Goal: Information Seeking & Learning: Learn about a topic

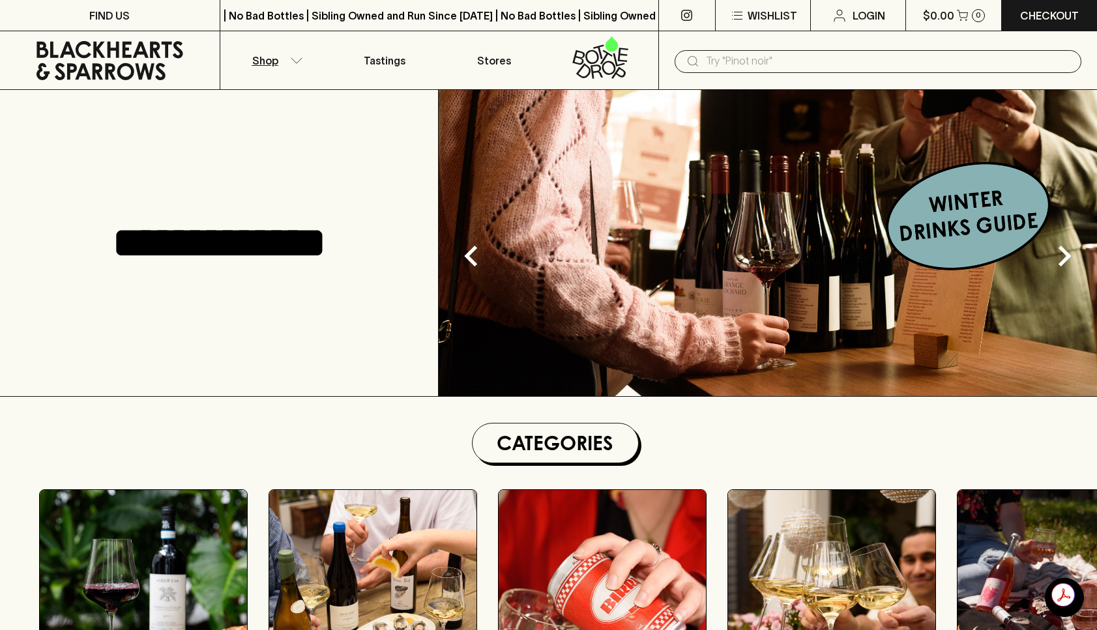
click at [292, 62] on icon "button" at bounding box center [296, 60] width 13 height 7
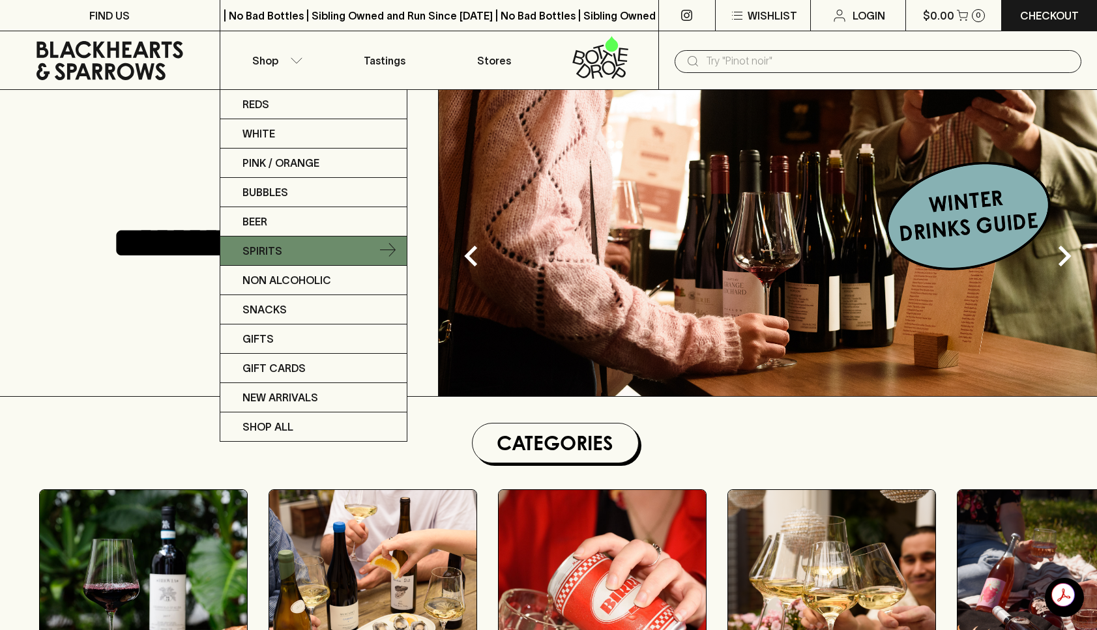
click at [261, 257] on p "Spirits" at bounding box center [262, 251] width 40 height 16
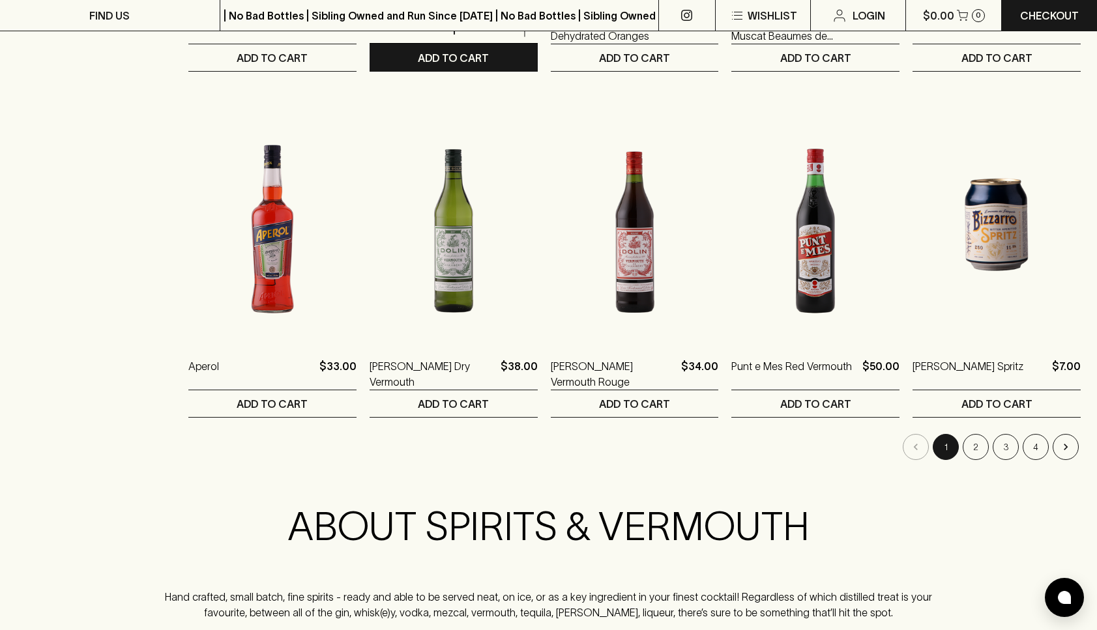
scroll to position [1211, 0]
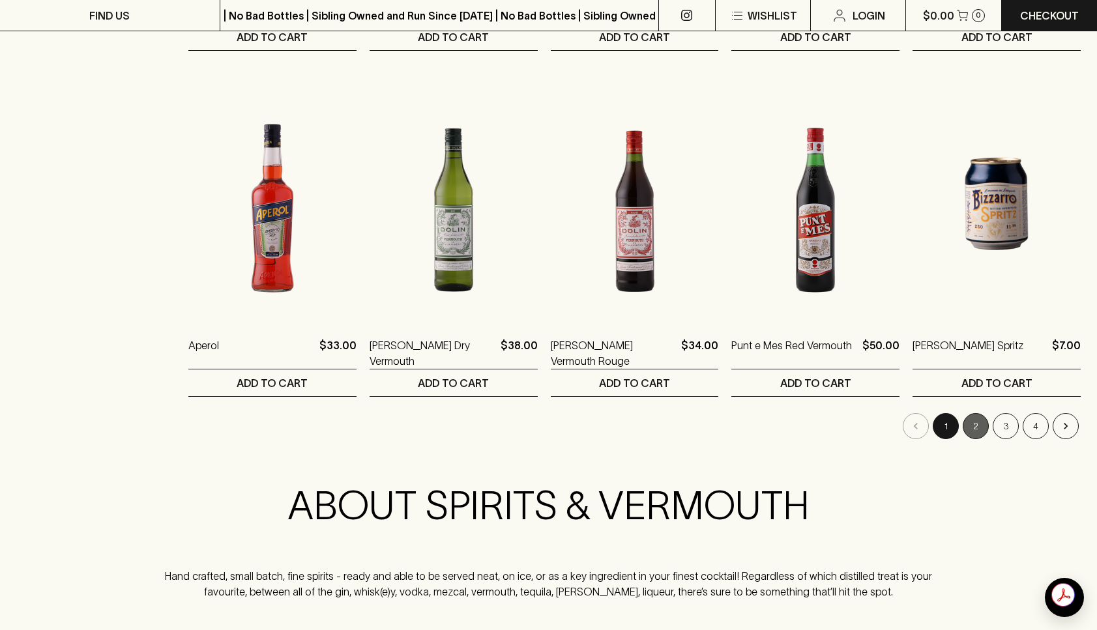
click at [968, 427] on button "2" at bounding box center [976, 426] width 26 height 26
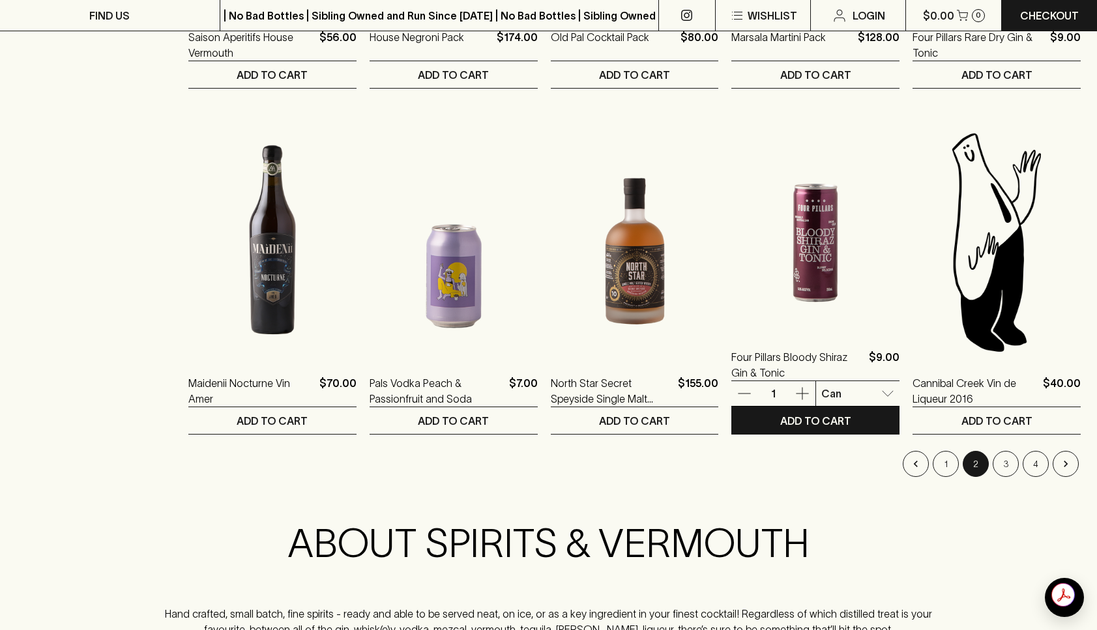
scroll to position [1209, 0]
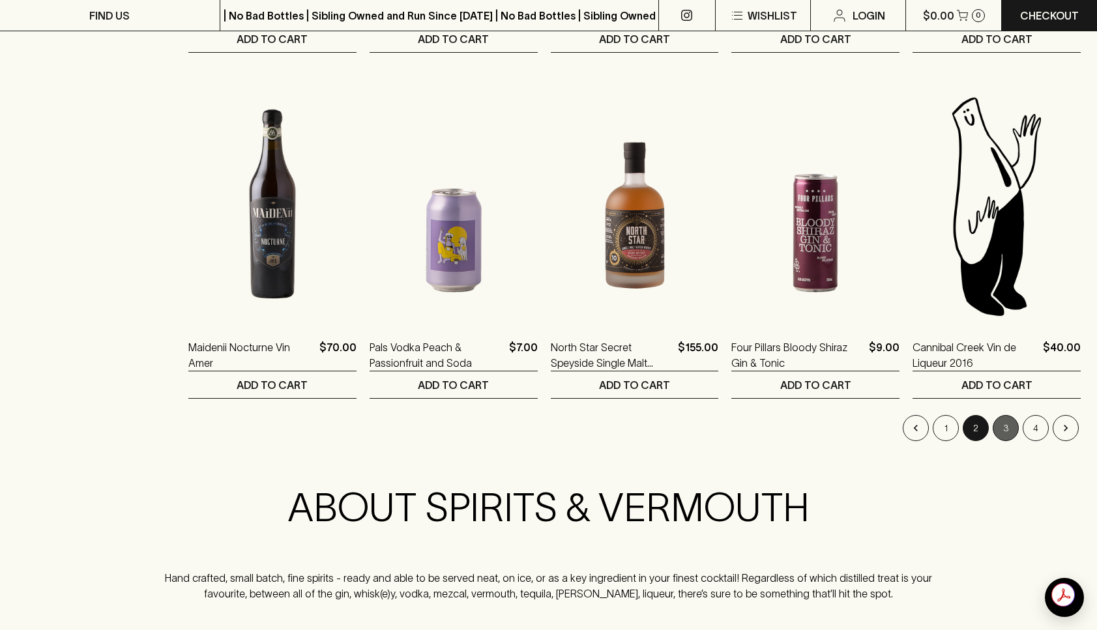
click at [1009, 426] on button "3" at bounding box center [1006, 428] width 26 height 26
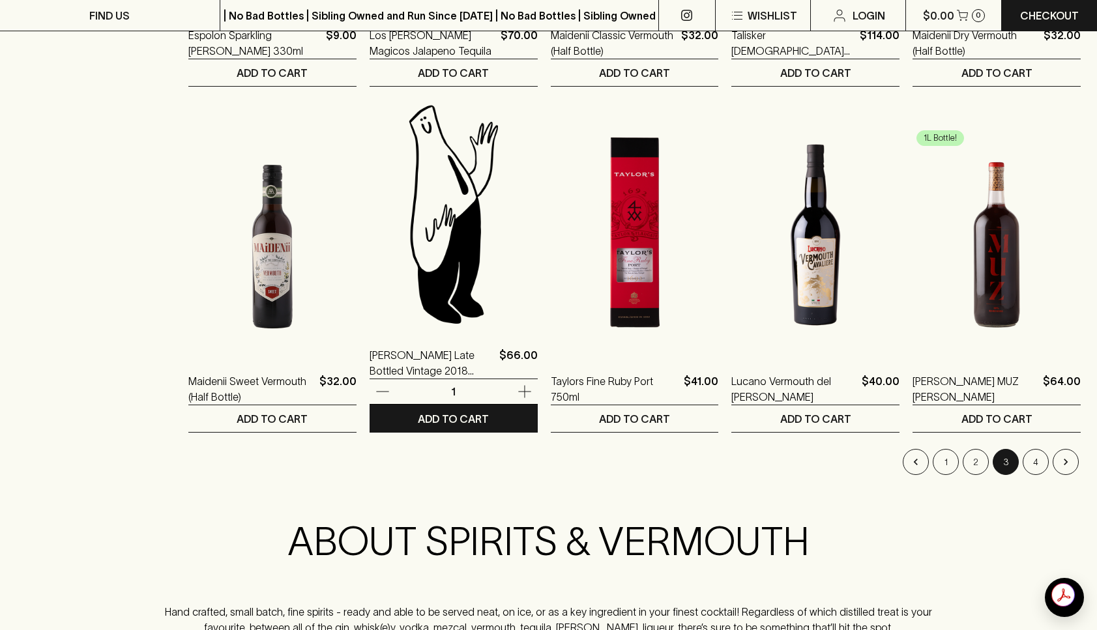
scroll to position [1198, 0]
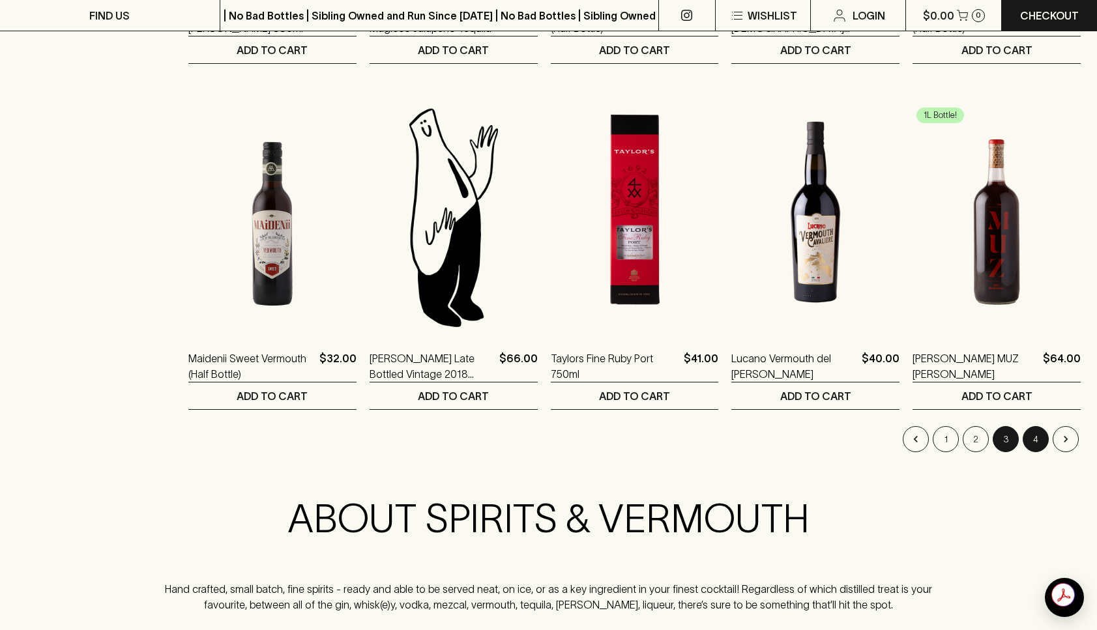
click at [1034, 439] on button "4" at bounding box center [1036, 439] width 26 height 26
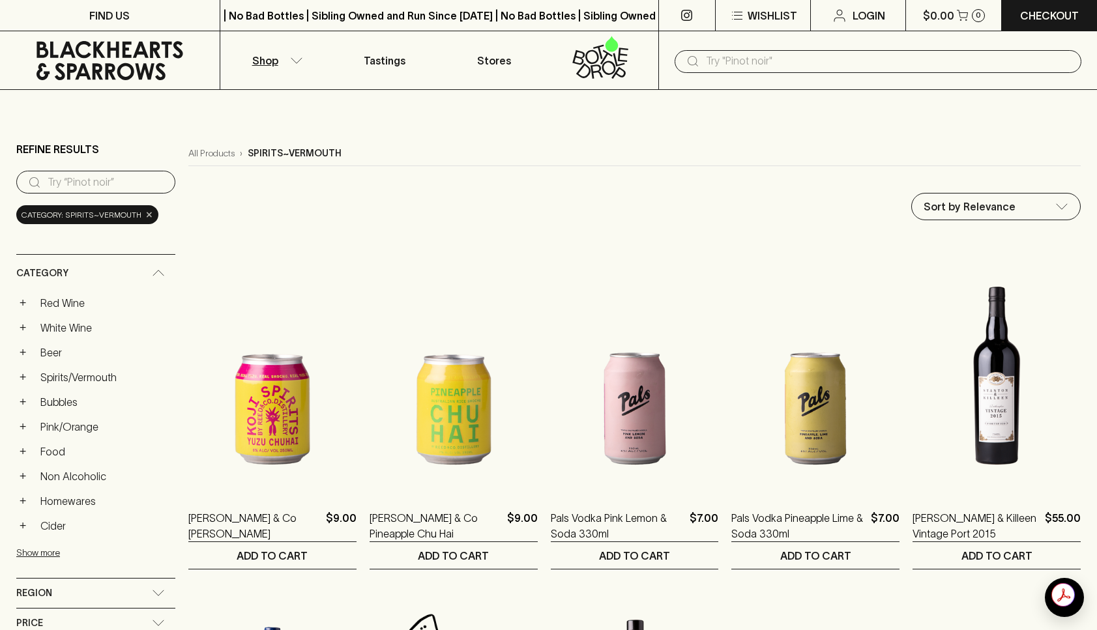
click at [149, 215] on div "Category: spirits~vermouth ×" at bounding box center [87, 214] width 142 height 19
click at [145, 215] on span "×" at bounding box center [149, 215] width 8 height 14
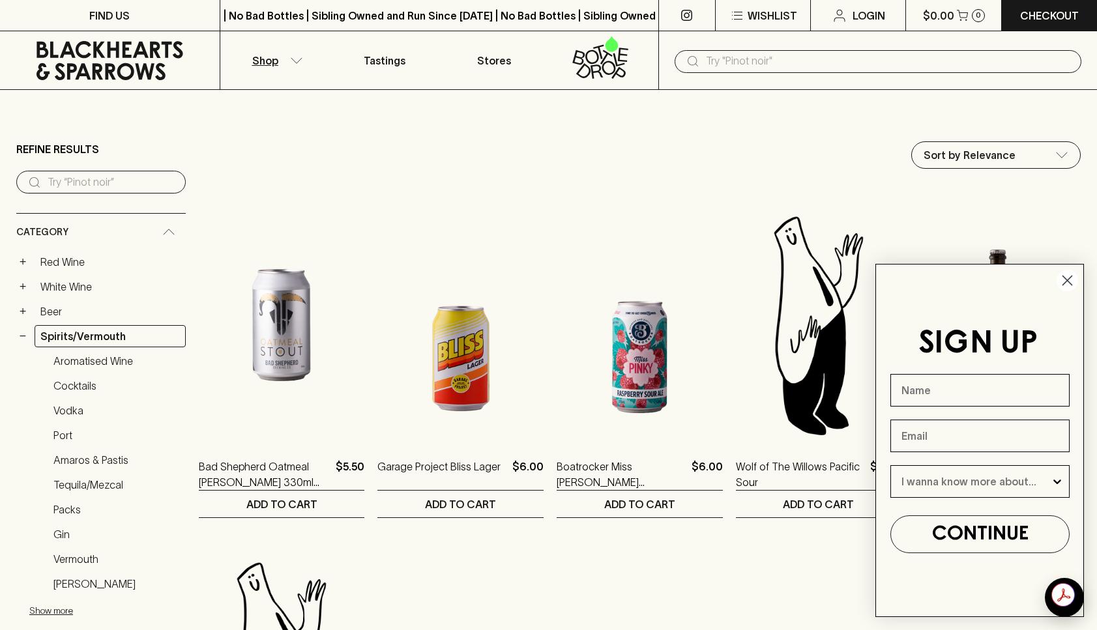
click at [293, 56] on button "Shop" at bounding box center [274, 60] width 109 height 58
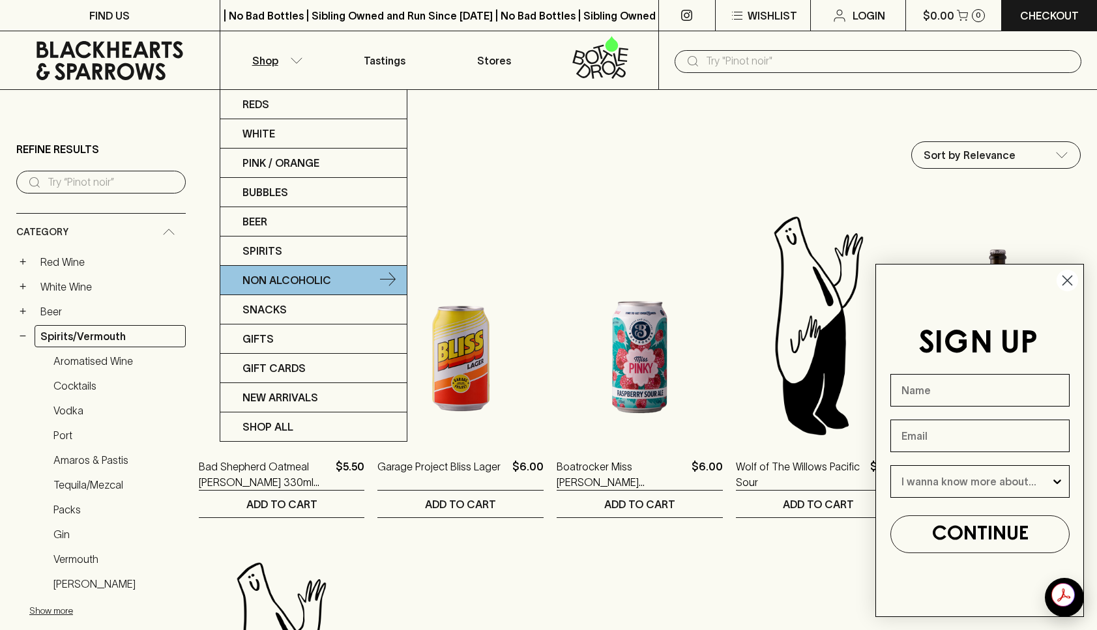
click at [285, 280] on p "Non Alcoholic" at bounding box center [286, 280] width 89 height 16
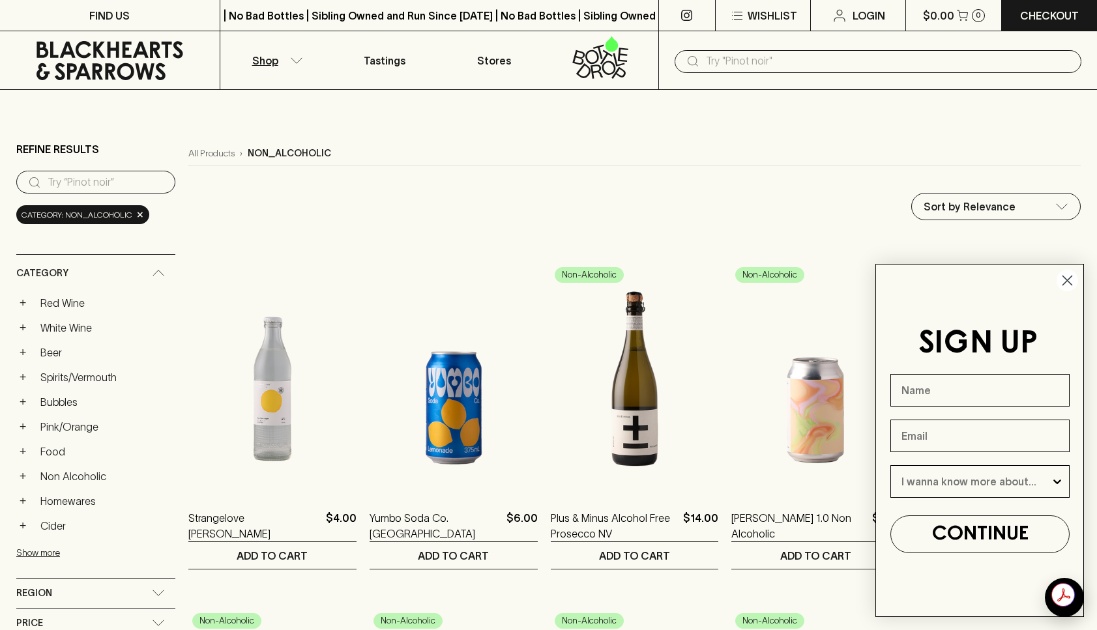
click at [1069, 278] on icon "Close dialog" at bounding box center [1067, 280] width 9 height 9
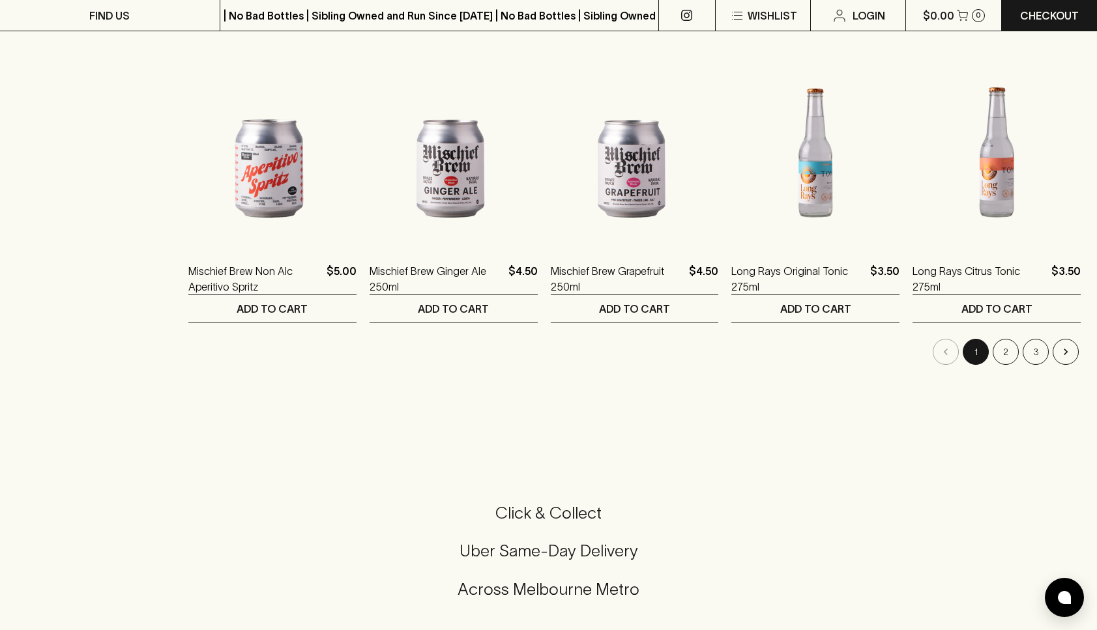
scroll to position [1445, 0]
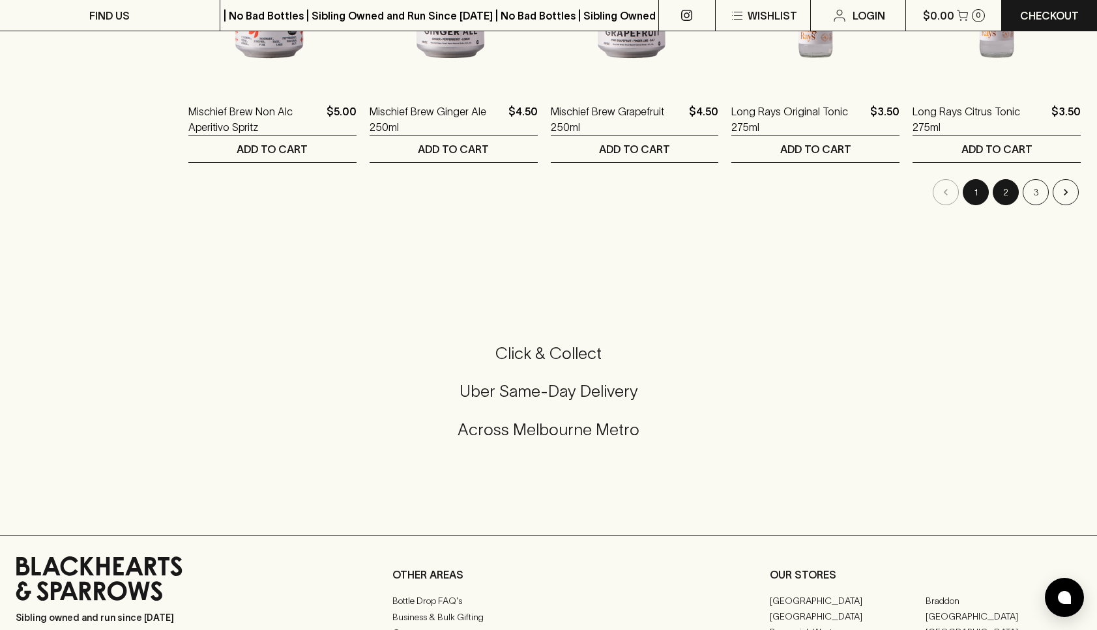
click at [1010, 196] on button "2" at bounding box center [1006, 192] width 26 height 26
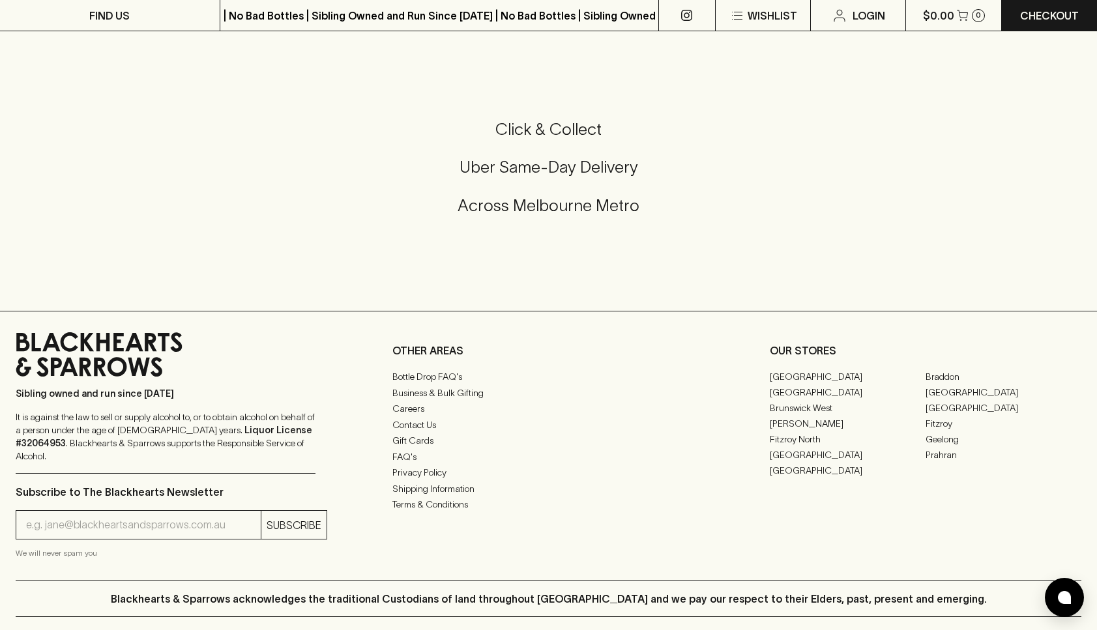
scroll to position [1219, 0]
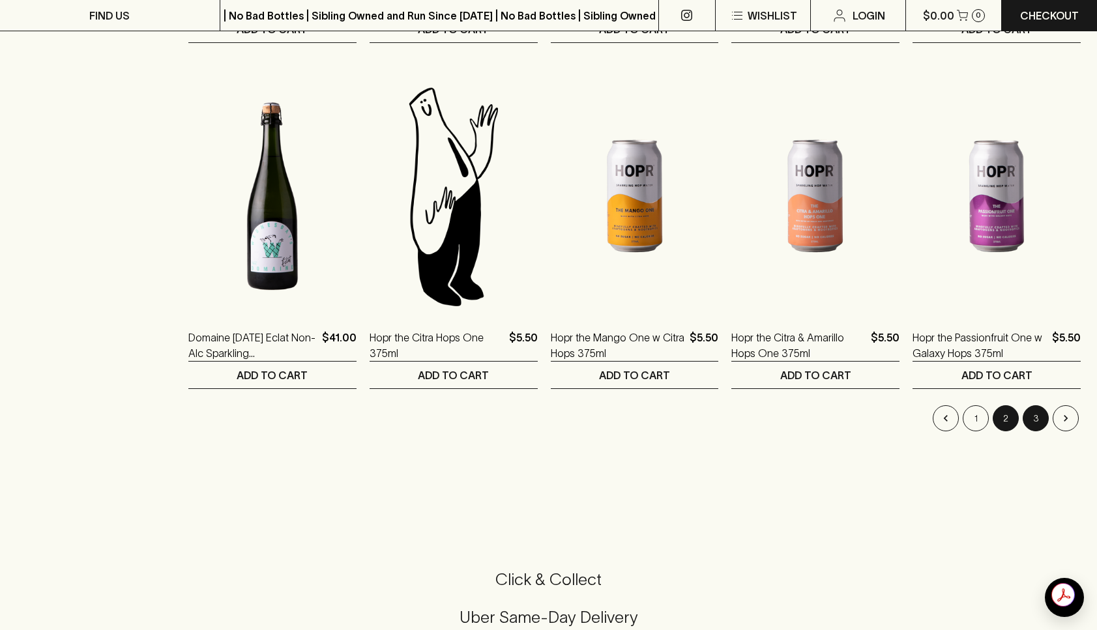
click at [1036, 411] on button "3" at bounding box center [1036, 418] width 26 height 26
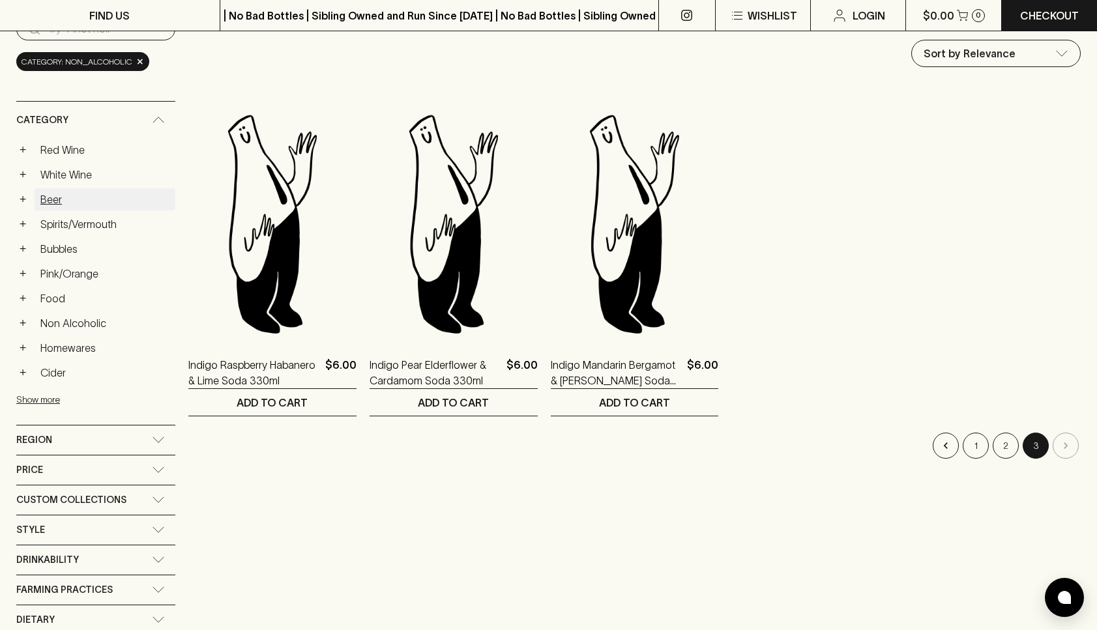
scroll to position [121, 0]
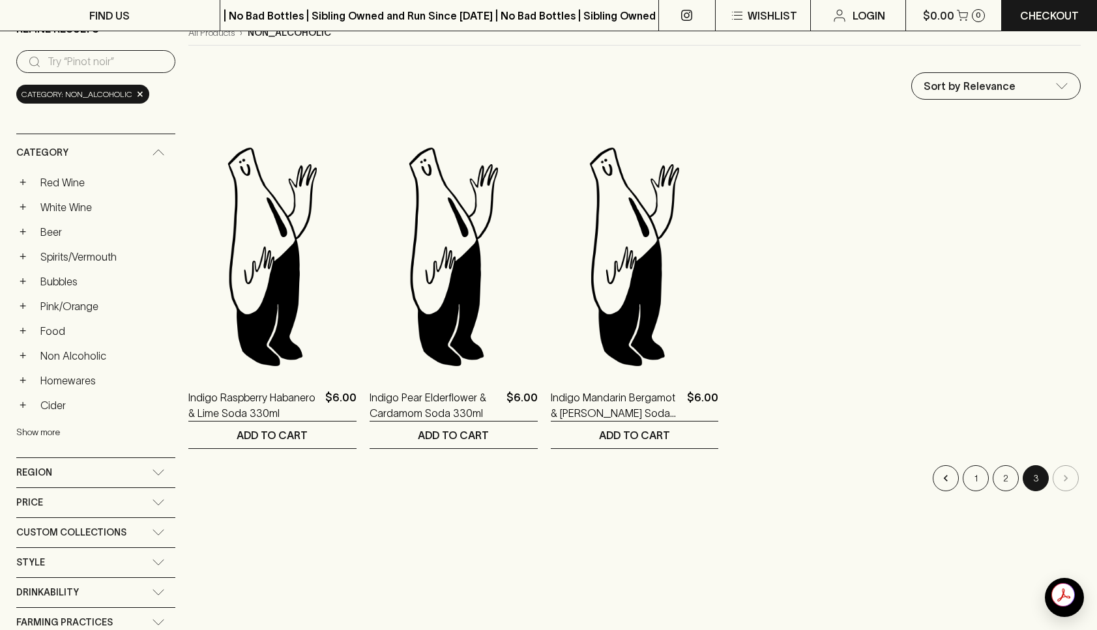
click at [47, 426] on button "Show more" at bounding box center [101, 432] width 171 height 27
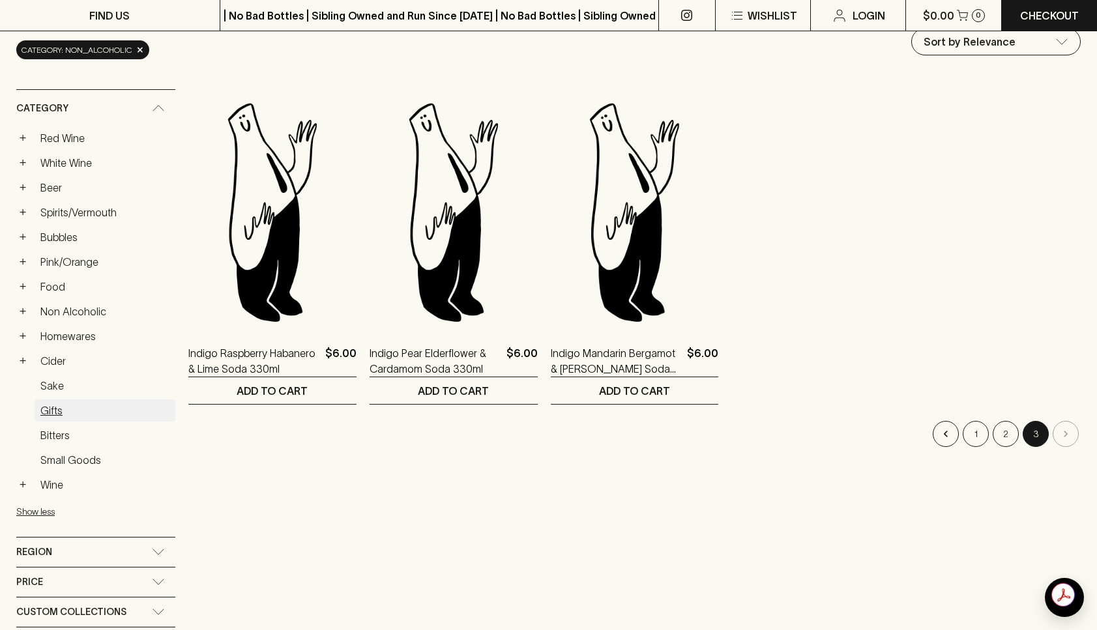
scroll to position [174, 0]
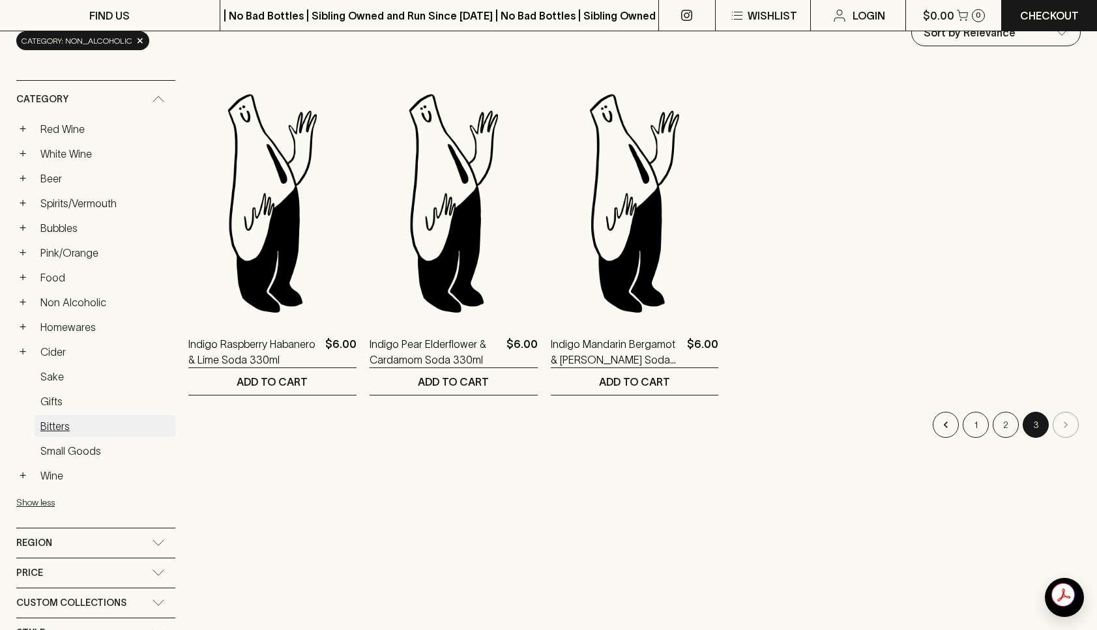
click at [90, 424] on link "Bitters" at bounding box center [105, 426] width 141 height 22
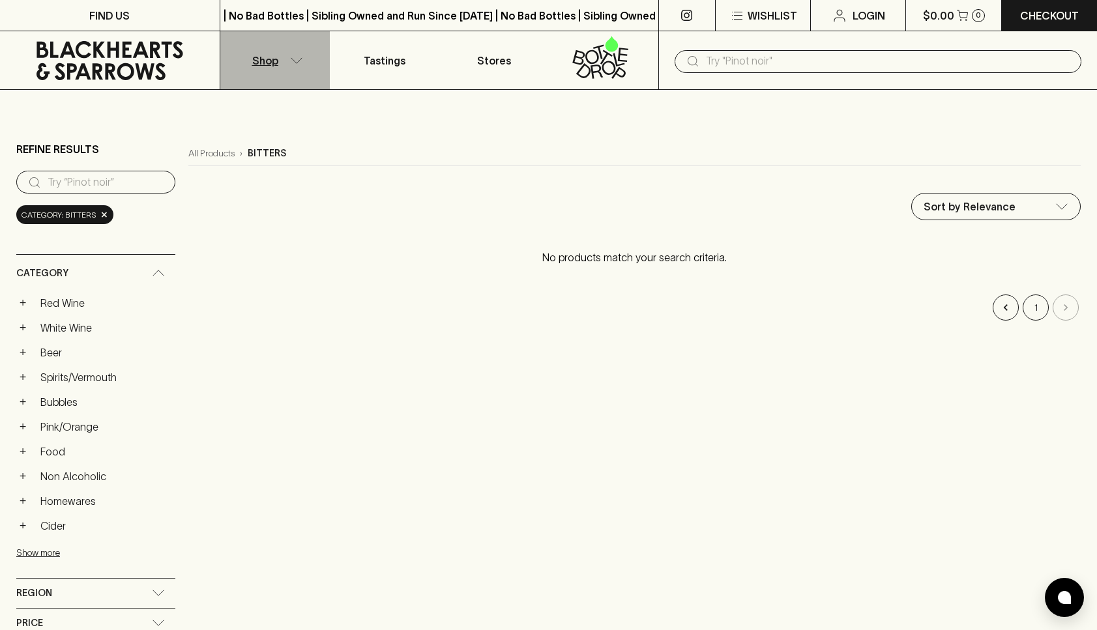
click at [295, 57] on icon "button" at bounding box center [296, 60] width 13 height 7
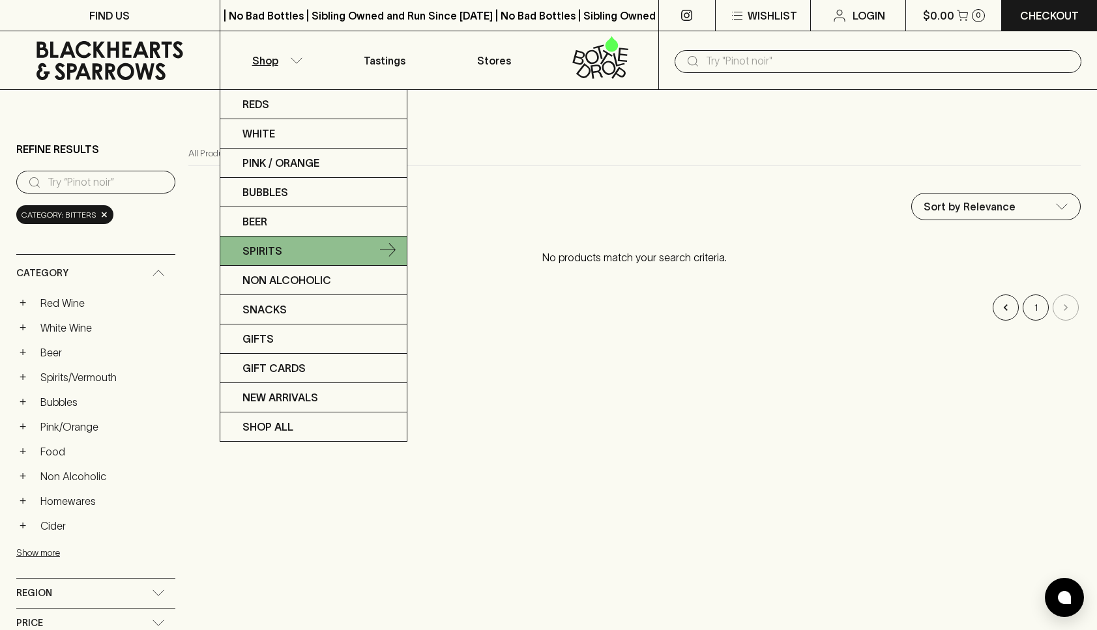
click at [268, 252] on p "Spirits" at bounding box center [262, 251] width 40 height 16
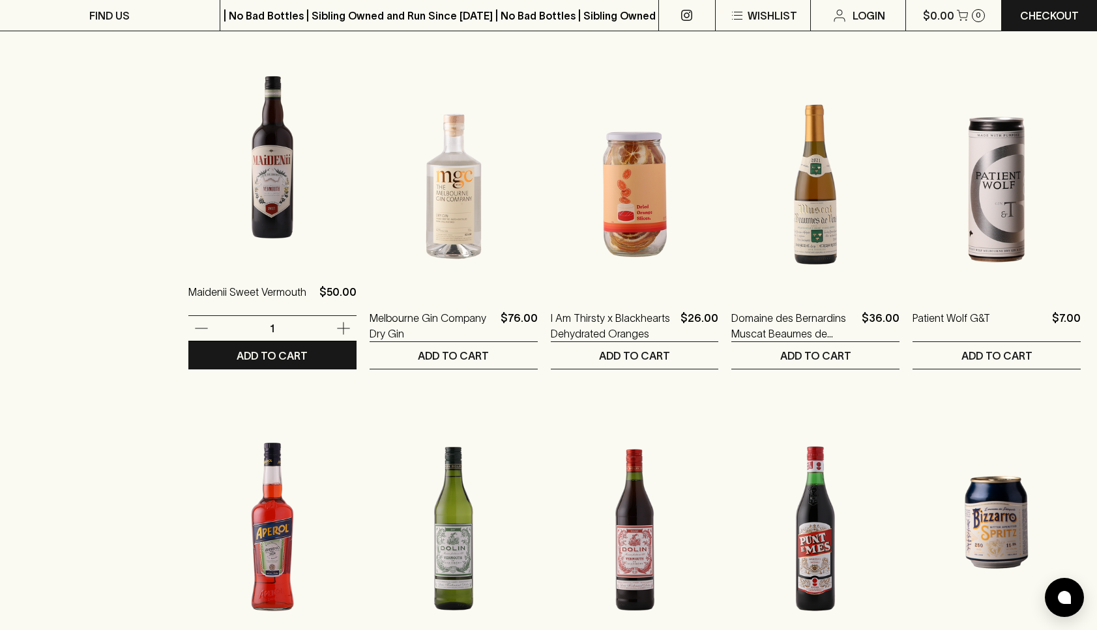
scroll to position [1286, 0]
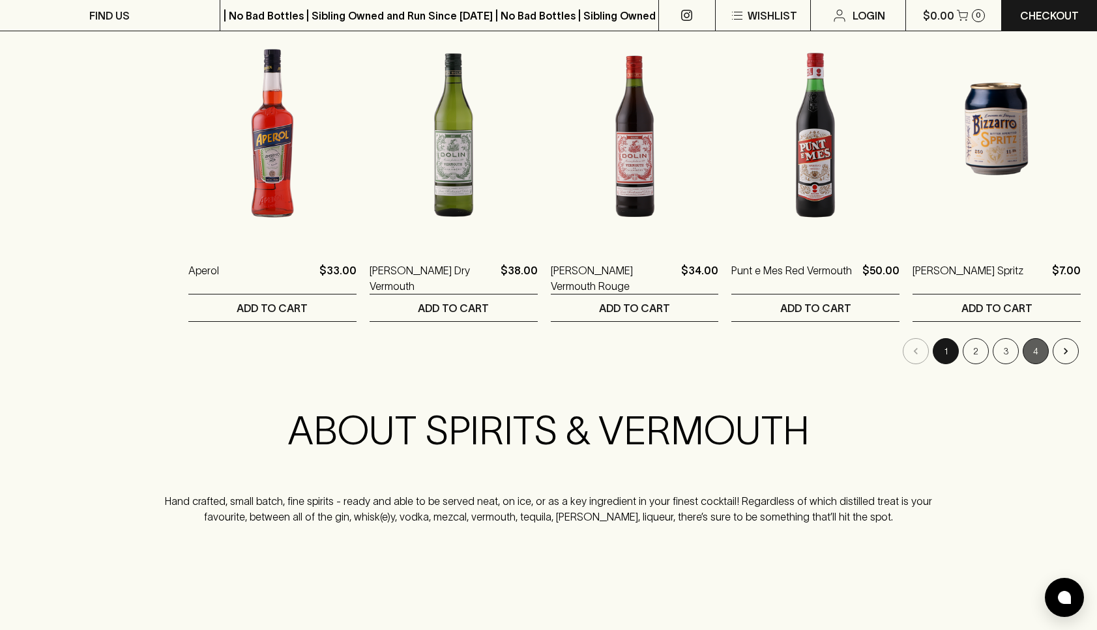
click at [1032, 352] on button "4" at bounding box center [1036, 351] width 26 height 26
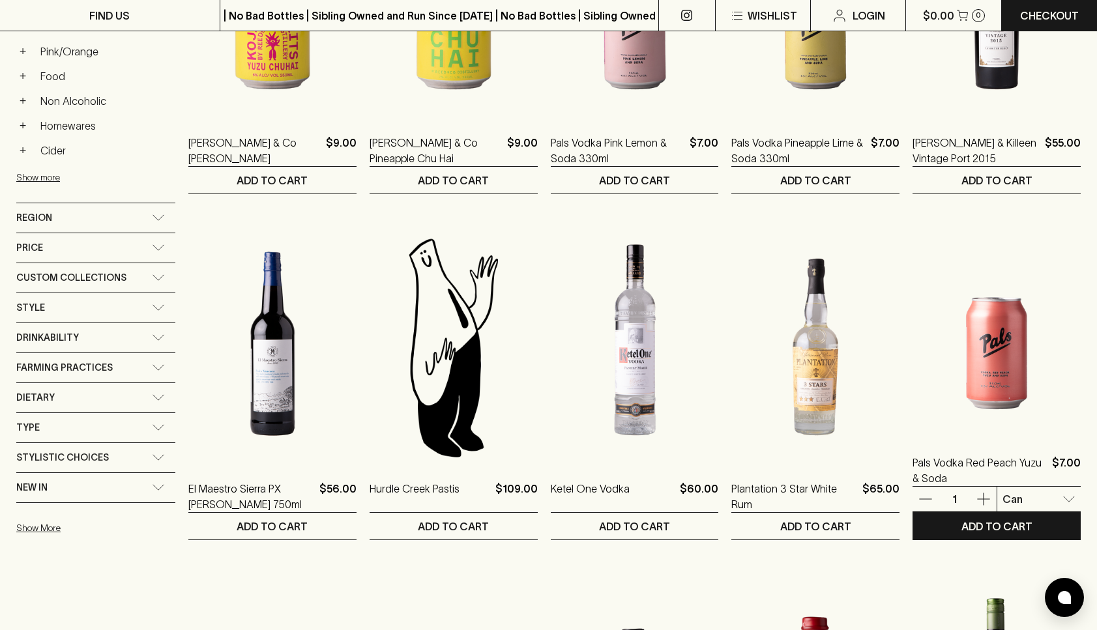
scroll to position [433, 0]
